Goal: Book appointment/travel/reservation

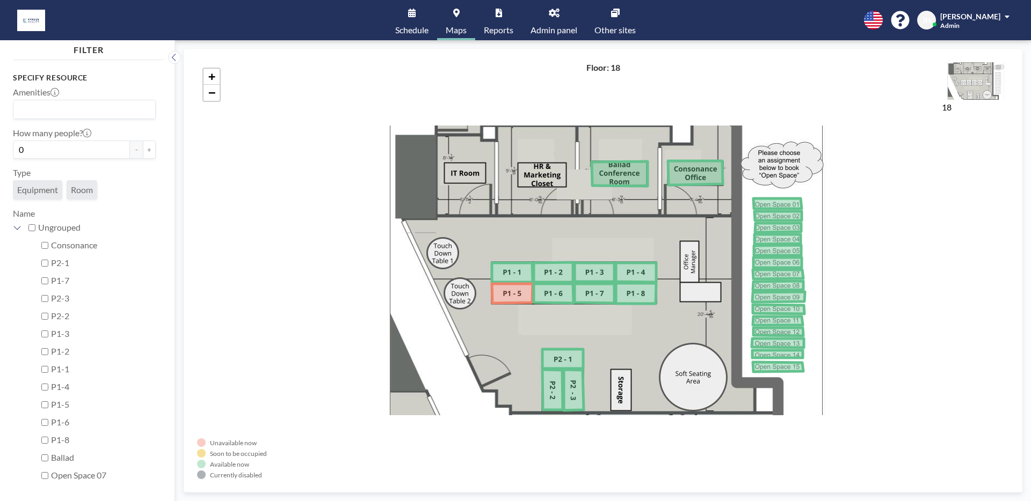
click at [618, 17] on icon at bounding box center [615, 13] width 9 height 9
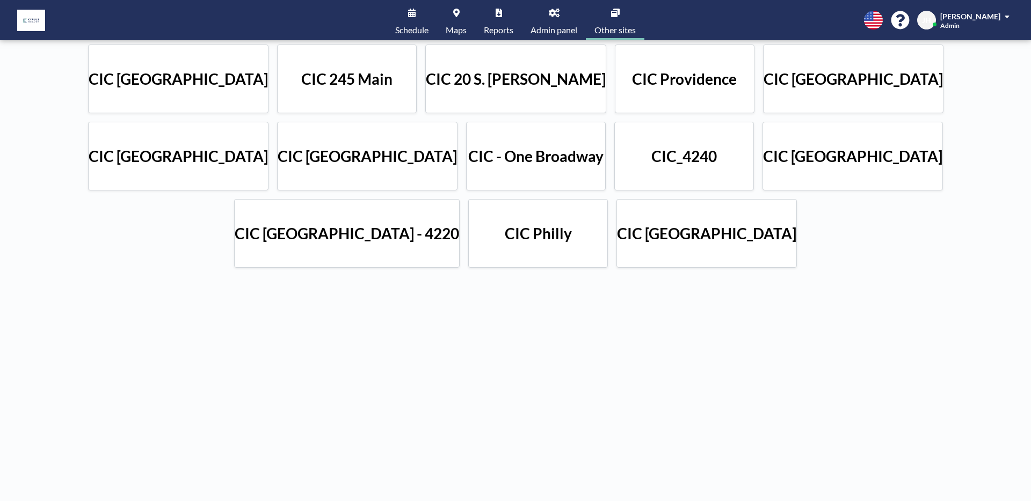
click at [614, 194] on div "CIC Rotterdam CIC 245 Main CIC 20 S. Sarah CIC Providence CIC Fukuoka CIC Tokyo…" at bounding box center [515, 156] width 1031 height 232
click at [763, 158] on h4 "CIC Boston" at bounding box center [852, 156] width 179 height 19
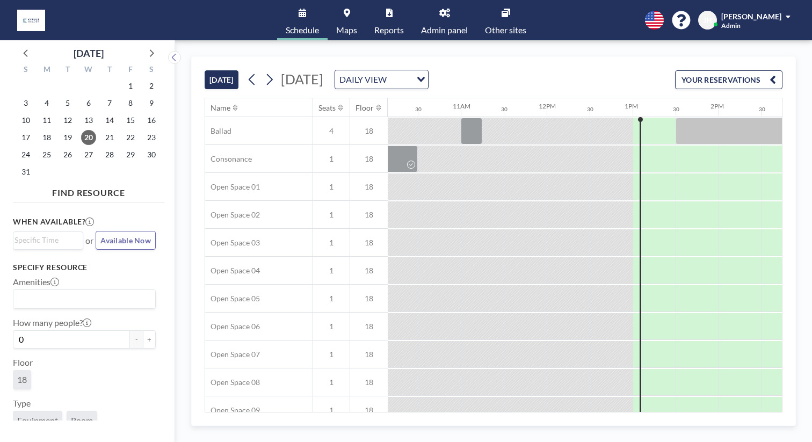
scroll to position [0, 872]
click at [495, 10] on link "Other sites" at bounding box center [505, 20] width 59 height 40
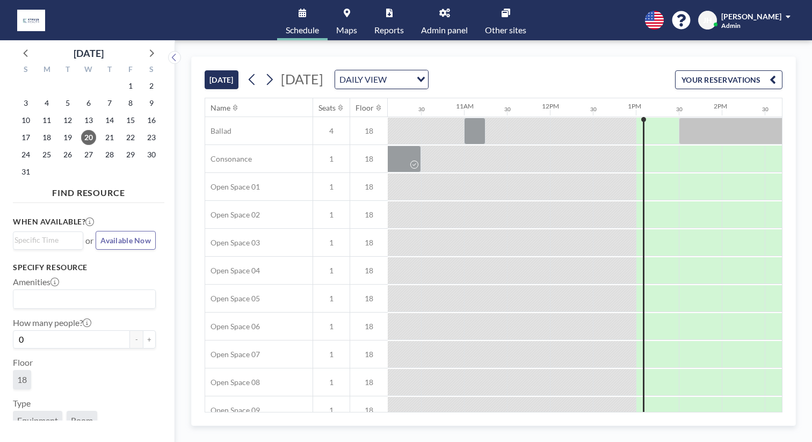
scroll to position [0, 872]
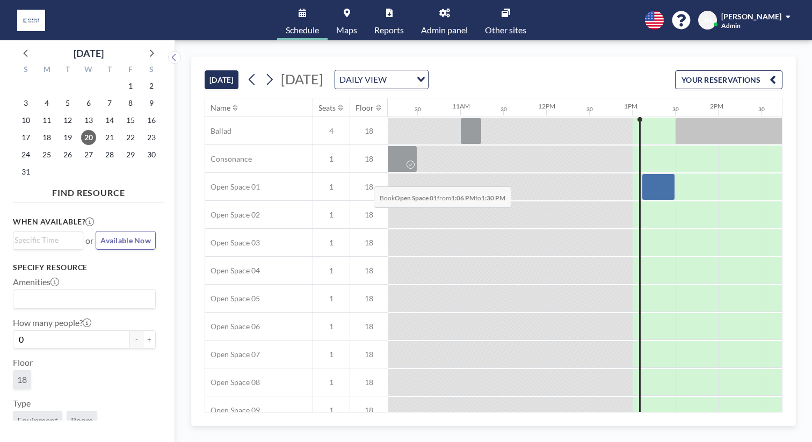
click at [642, 173] on div at bounding box center [658, 186] width 33 height 27
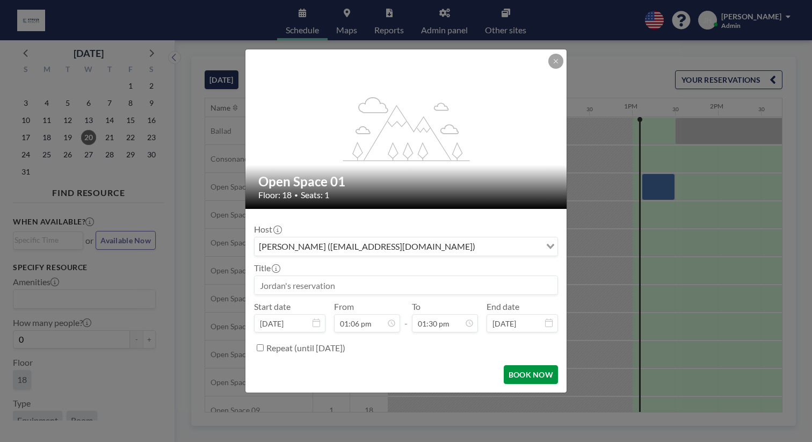
click at [504, 365] on button "BOOK NOW" at bounding box center [531, 374] width 54 height 19
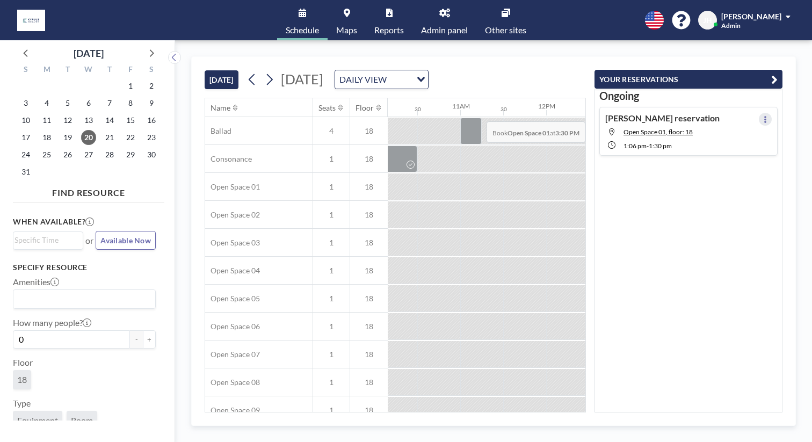
click at [771, 113] on button at bounding box center [765, 119] width 13 height 13
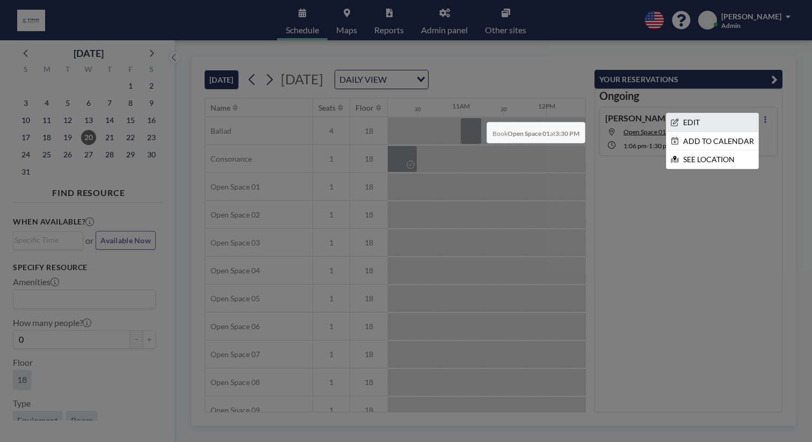
click at [741, 113] on li "EDIT" at bounding box center [712, 122] width 92 height 18
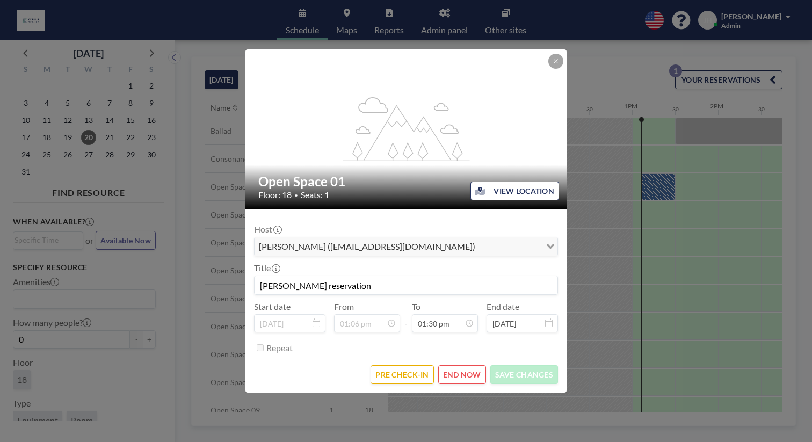
click at [453, 365] on button "END NOW" at bounding box center [462, 374] width 48 height 19
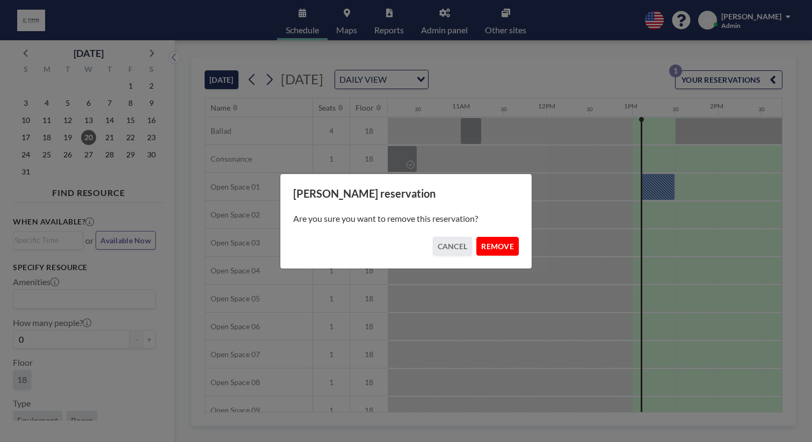
click at [483, 241] on button "REMOVE" at bounding box center [497, 246] width 42 height 19
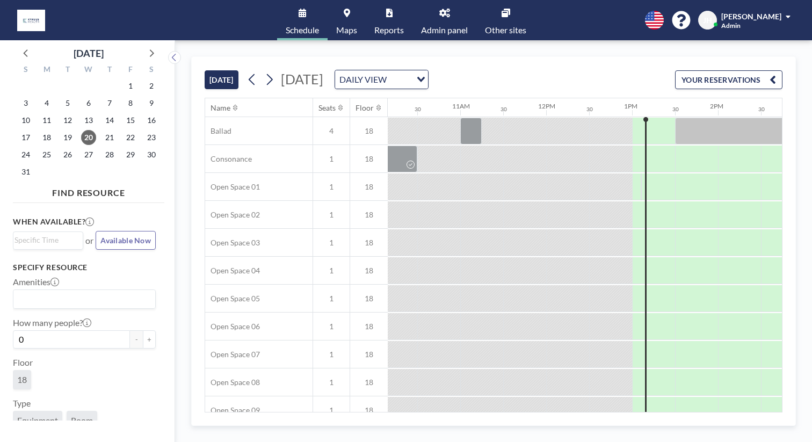
click at [496, 13] on link "Other sites" at bounding box center [505, 20] width 59 height 40
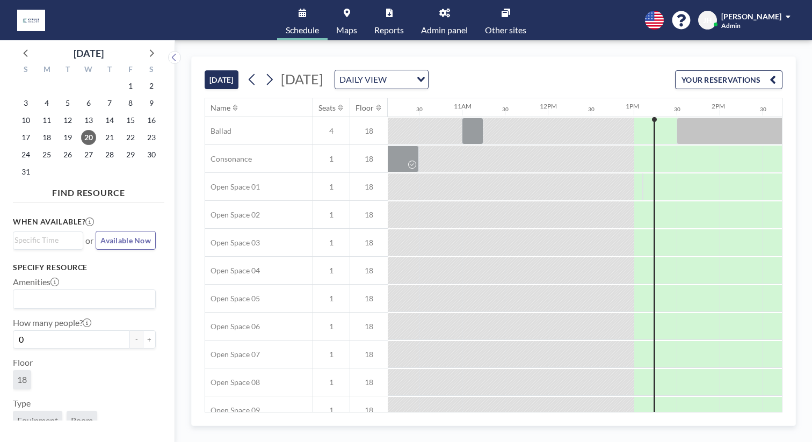
scroll to position [0, 872]
click at [485, 26] on span "Other sites" at bounding box center [505, 30] width 41 height 9
